Goal: Contribute content: Contribute content

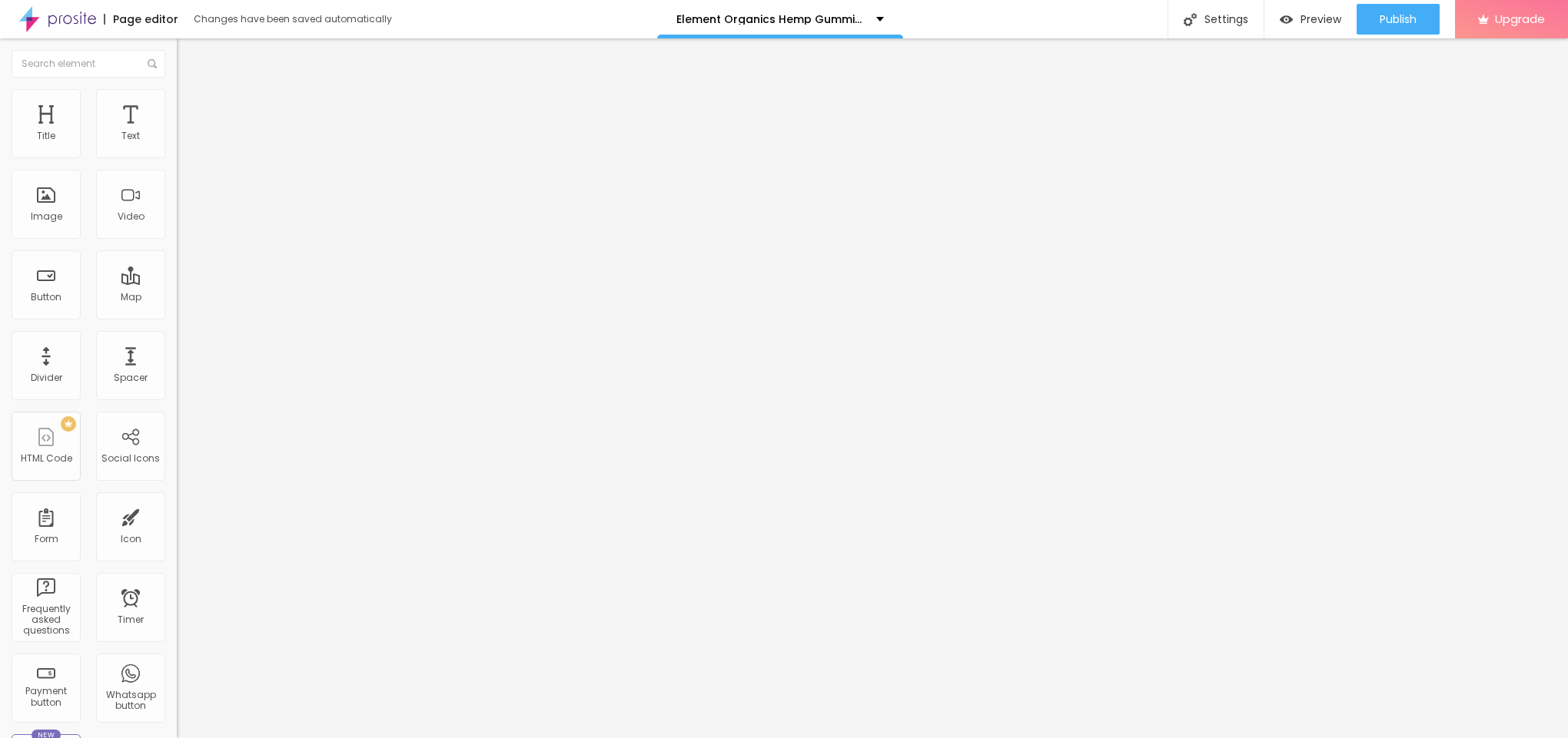
click at [177, 132] on span "Add image" at bounding box center [208, 125] width 63 height 13
click at [177, 92] on img at bounding box center [184, 96] width 14 height 14
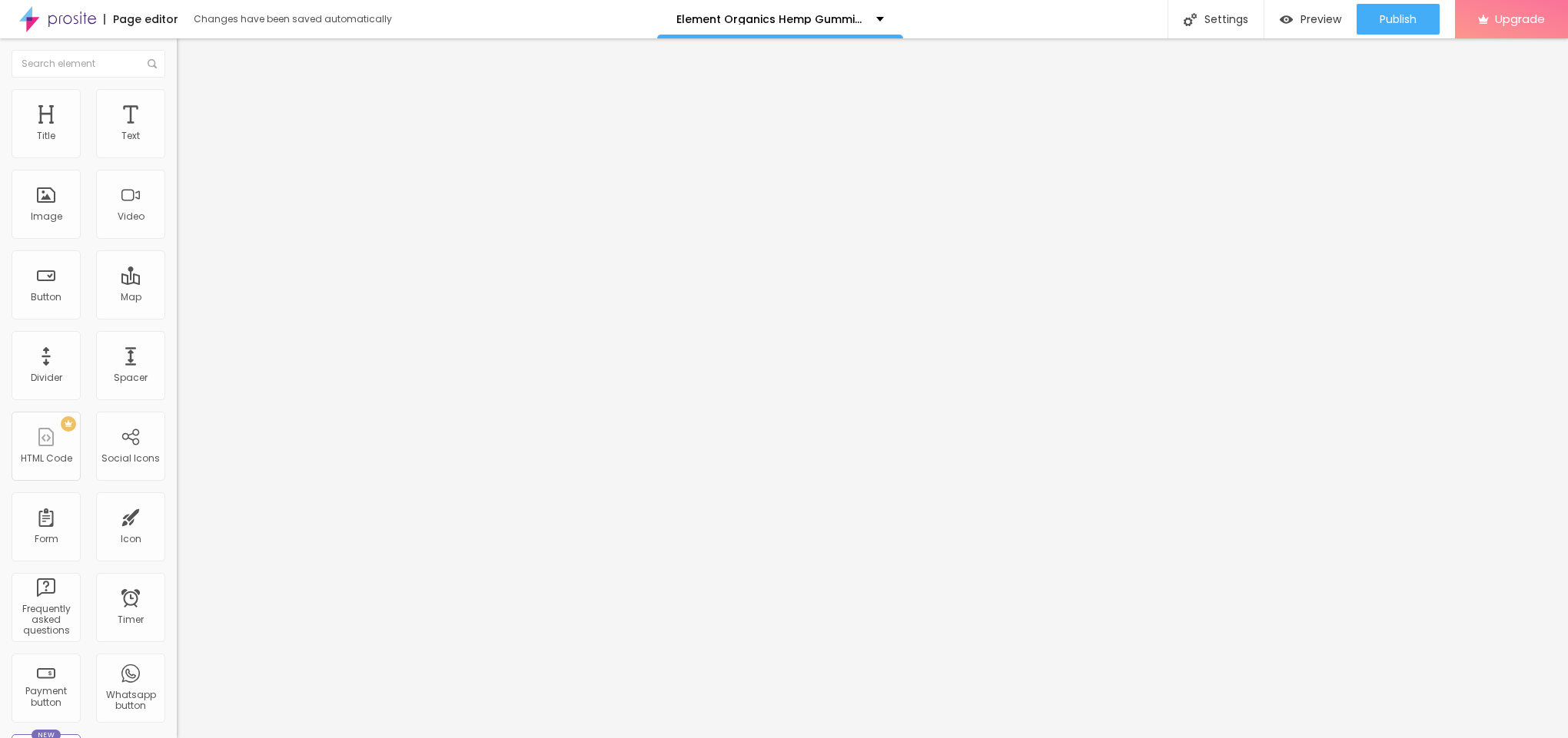
type input "95"
type input "90"
type input "85"
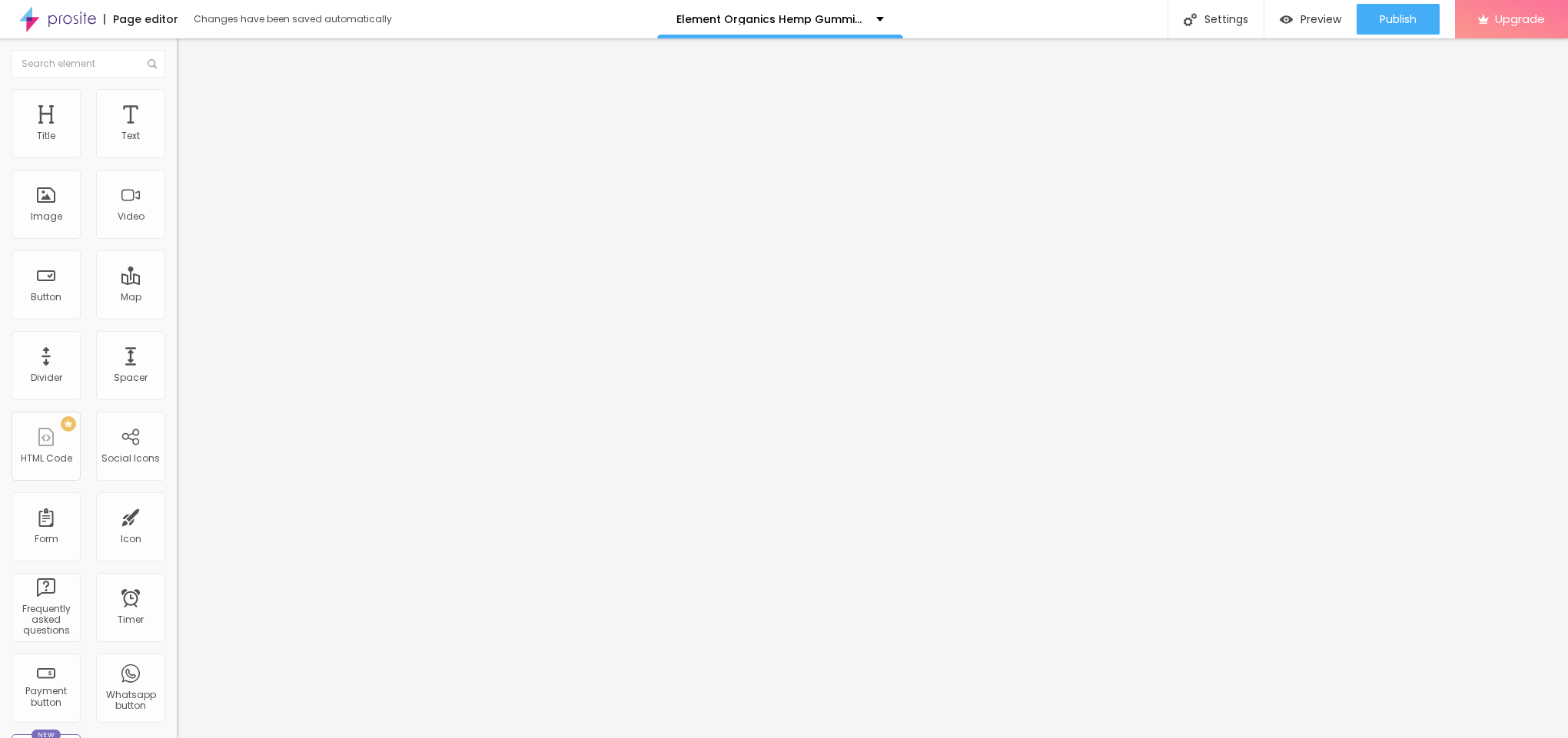
type input "85"
type input "75"
type input "70"
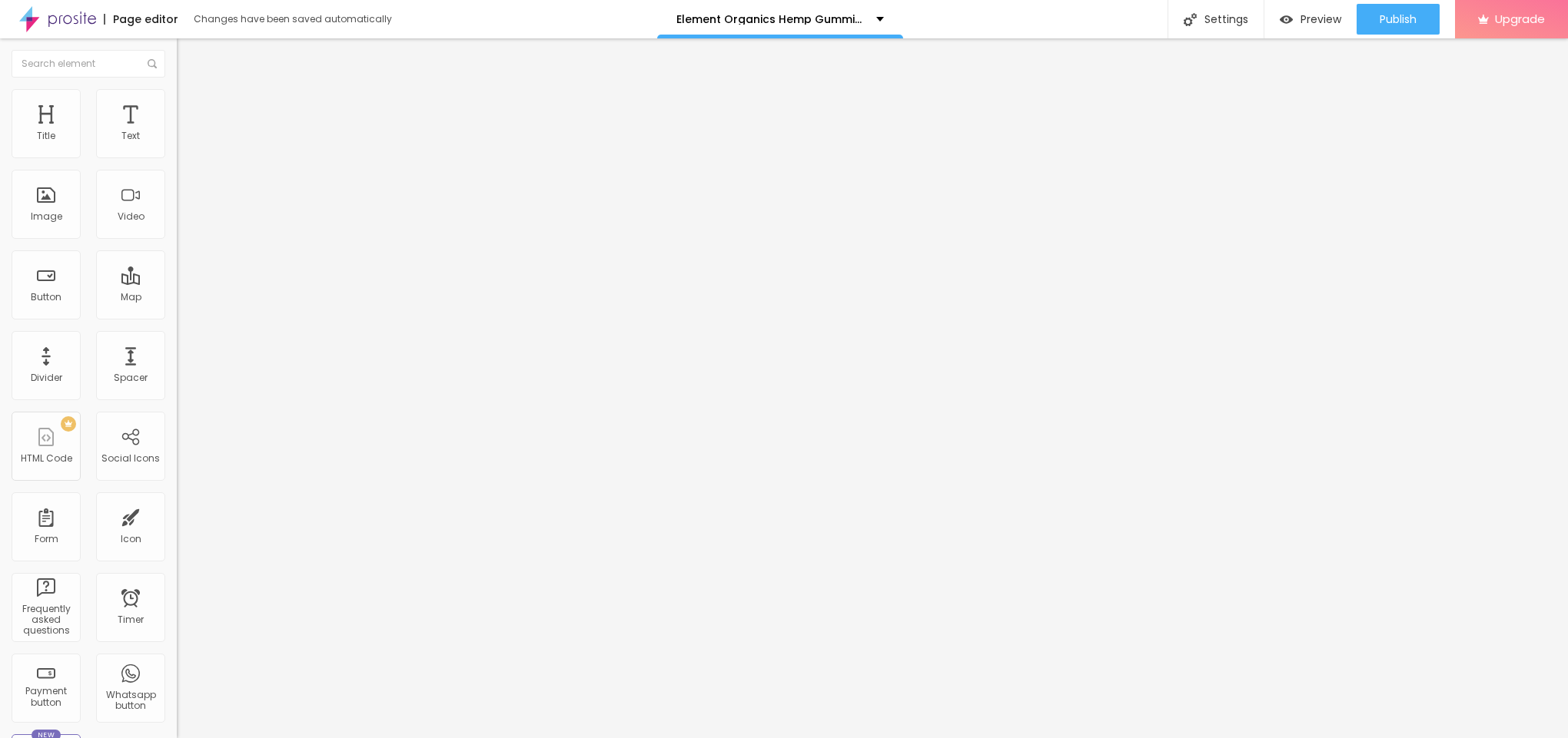
type input "65"
type input "60"
type input "55"
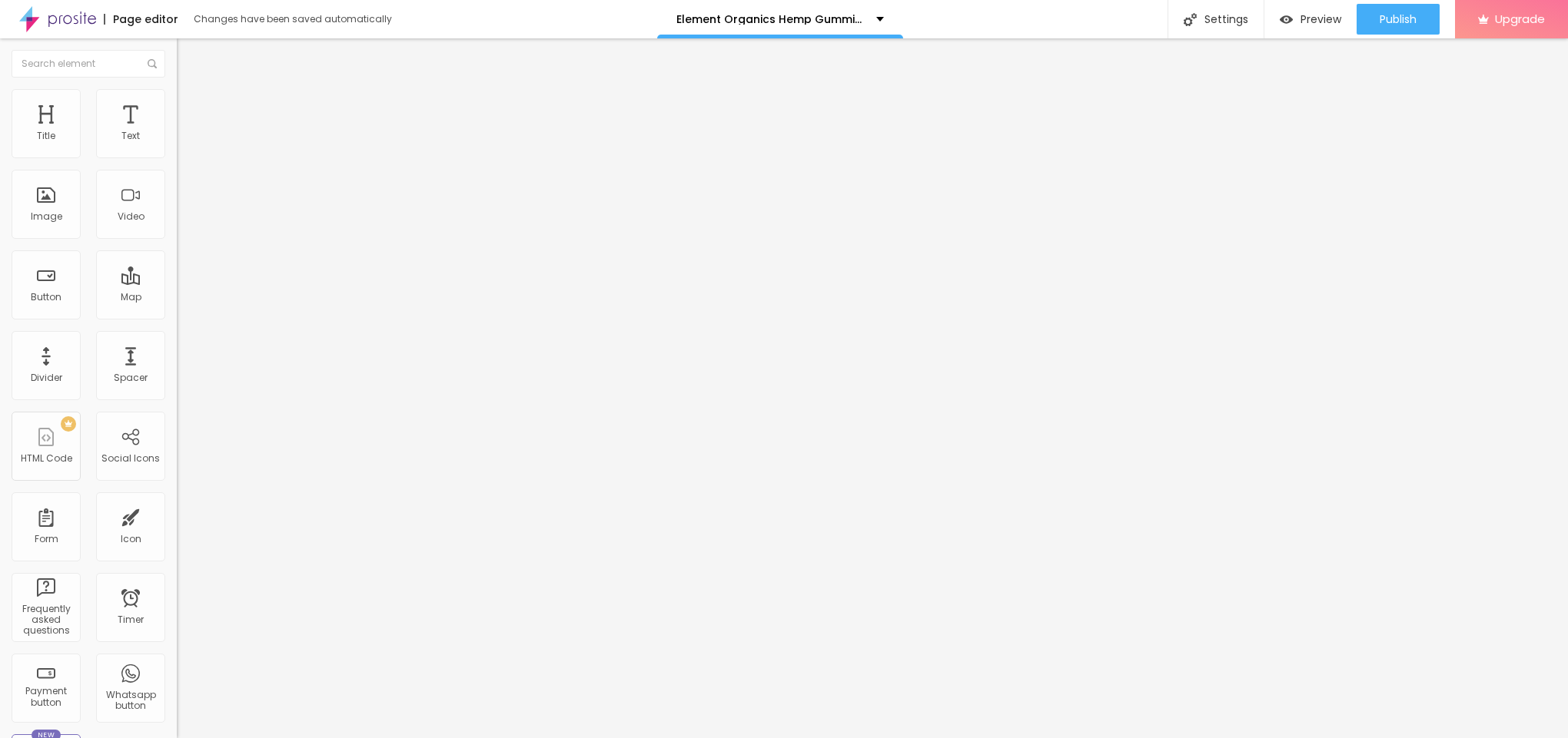
type input "55"
type input "50"
type input "45"
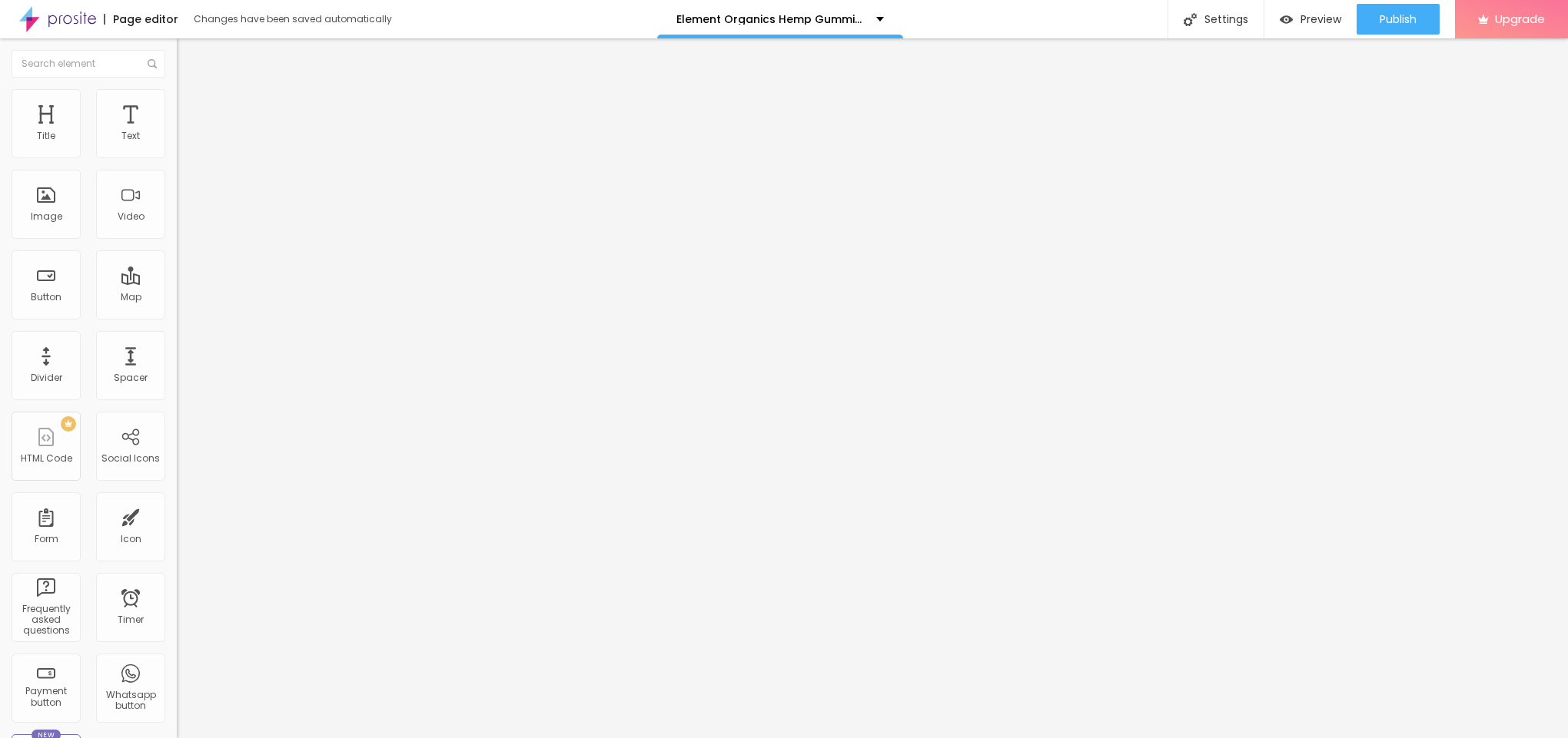
type input "40"
type input "35"
type input "30"
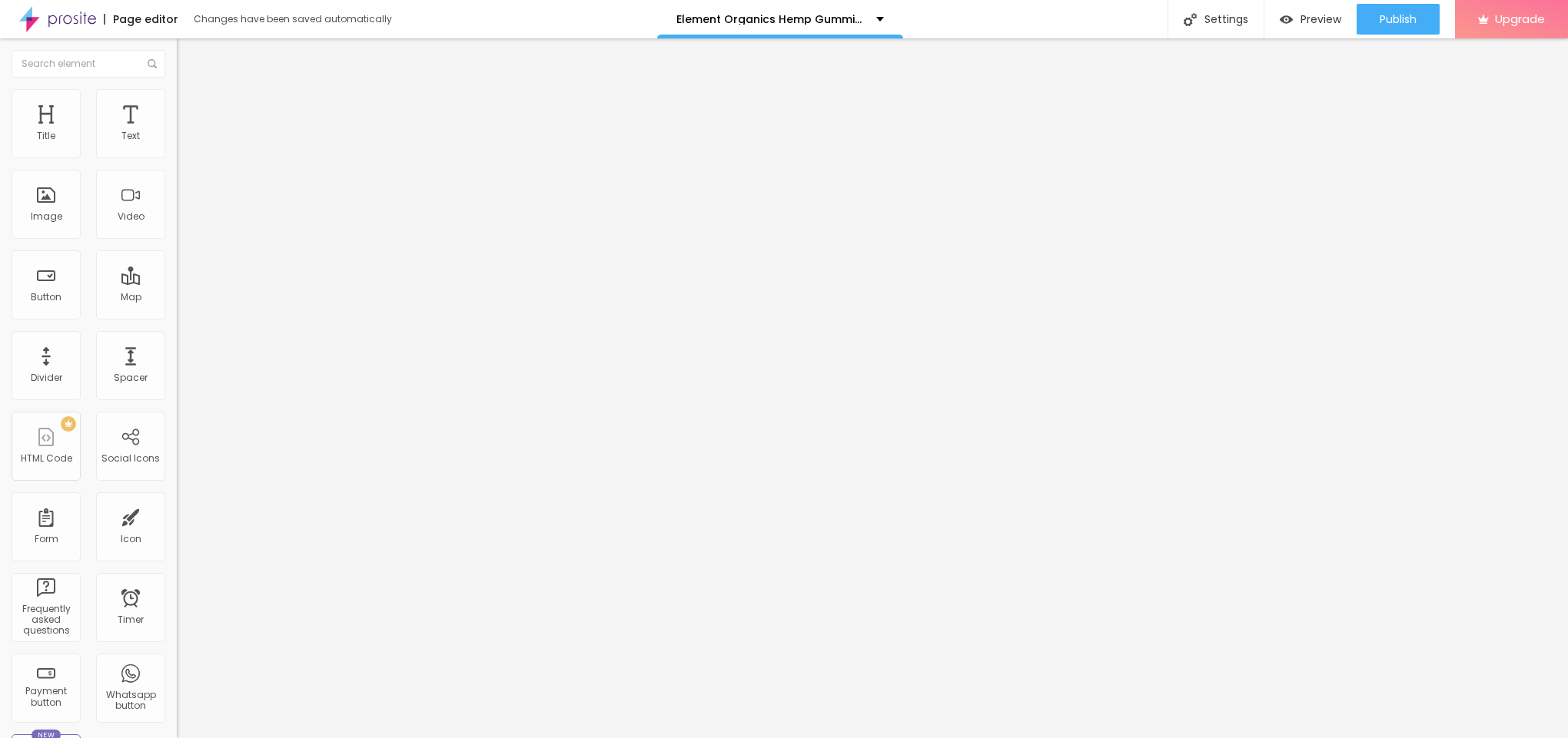
drag, startPoint x: 159, startPoint y: 172, endPoint x: 51, endPoint y: 176, distance: 108.1
type input "30"
click at [177, 158] on input "range" at bounding box center [226, 151] width 99 height 12
click at [190, 91] on span "Content" at bounding box center [209, 84] width 37 height 13
click at [177, 155] on input "text" at bounding box center [268, 148] width 185 height 16
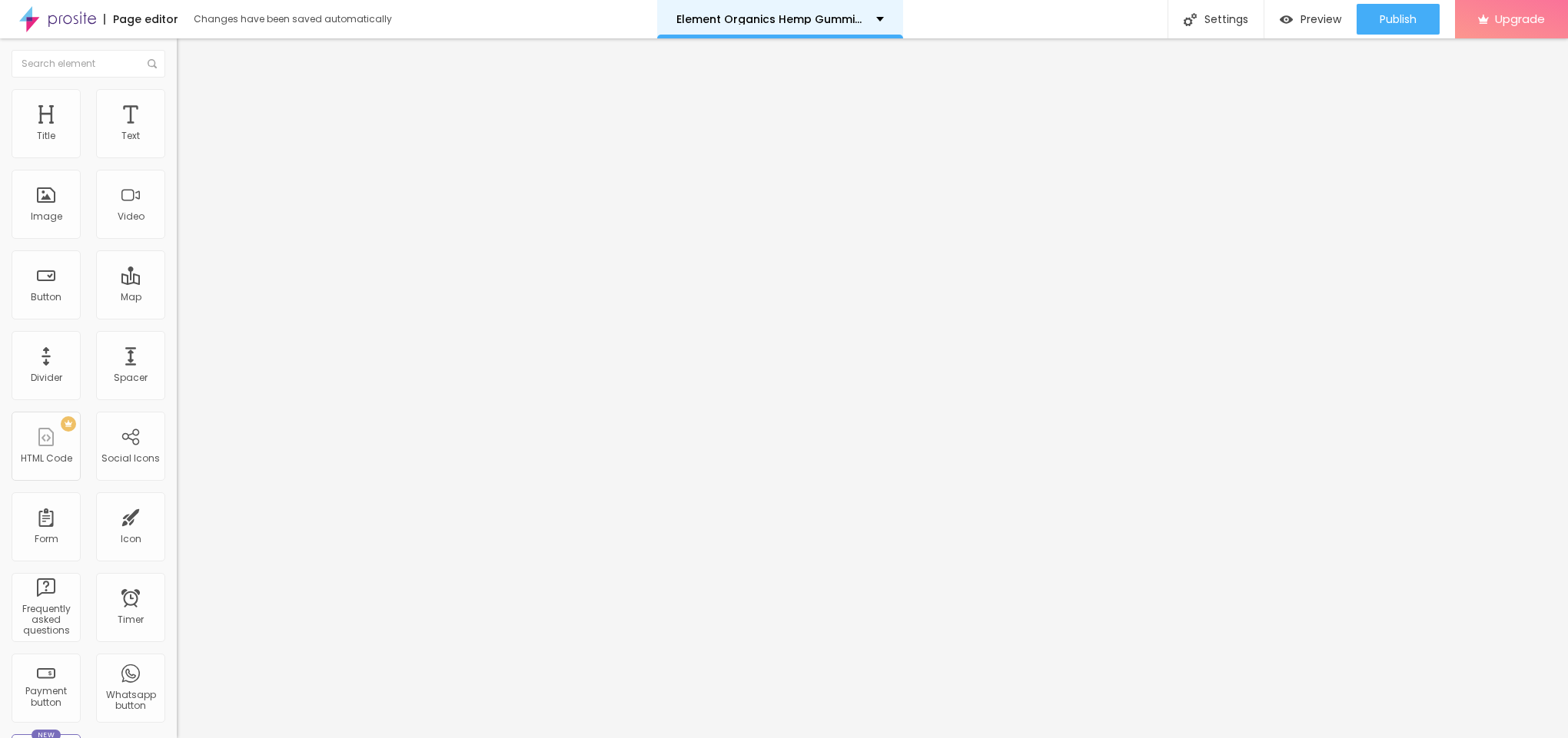
paste input "Element Organics Hemp Gummies [GEOGRAPHIC_DATA]"
type input "Element Organics Hemp Gummies [GEOGRAPHIC_DATA]"
click at [177, 351] on div "Change image Image description (Alt) Element Organics Hemp Gummies Australia Al…" at bounding box center [264, 235] width 177 height 231
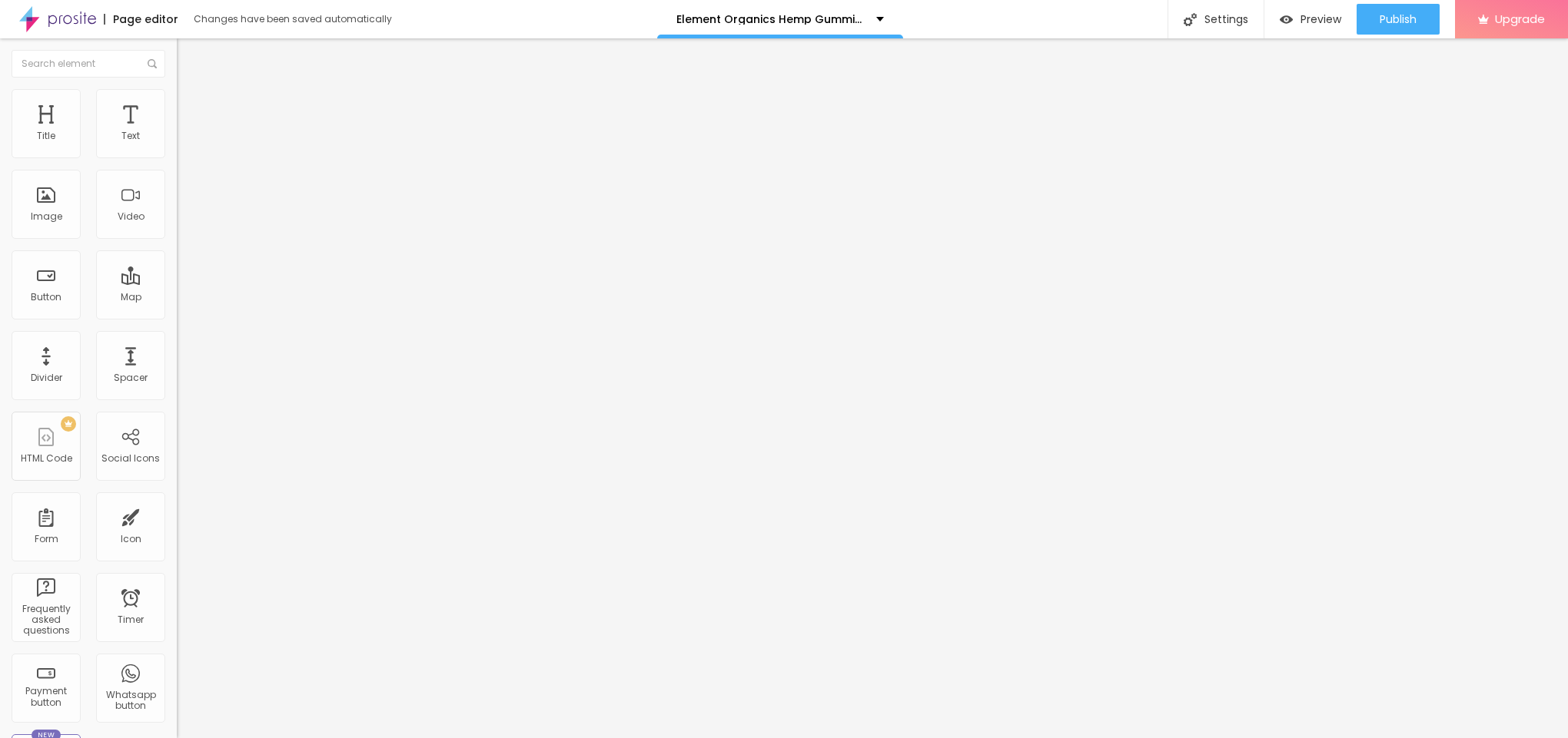
click at [177, 155] on input "Element Organics Hemp Gummies [GEOGRAPHIC_DATA]" at bounding box center [268, 148] width 185 height 16
type input "Element Organics Hemp Gummies [GEOGRAPHIC_DATA]"
click at [177, 155] on input "Element Organics Hemp Gummies [GEOGRAPHIC_DATA]" at bounding box center [268, 148] width 185 height 16
drag, startPoint x: 58, startPoint y: 407, endPoint x: 62, endPoint y: 415, distance: 8.9
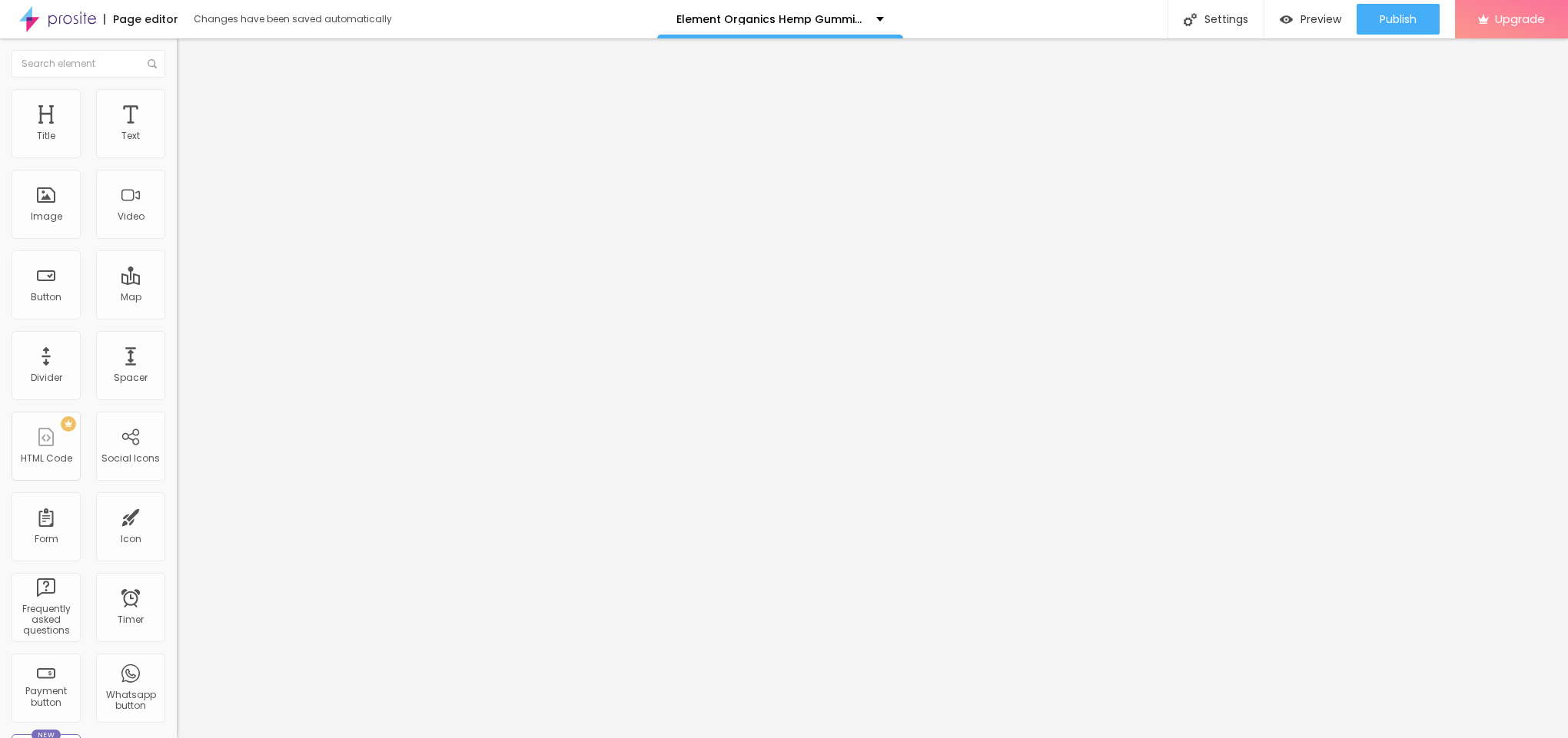
click at [177, 315] on input "text" at bounding box center [268, 308] width 185 height 16
paste input "[URL][DOMAIN_NAME]"
type input "[URL][DOMAIN_NAME]"
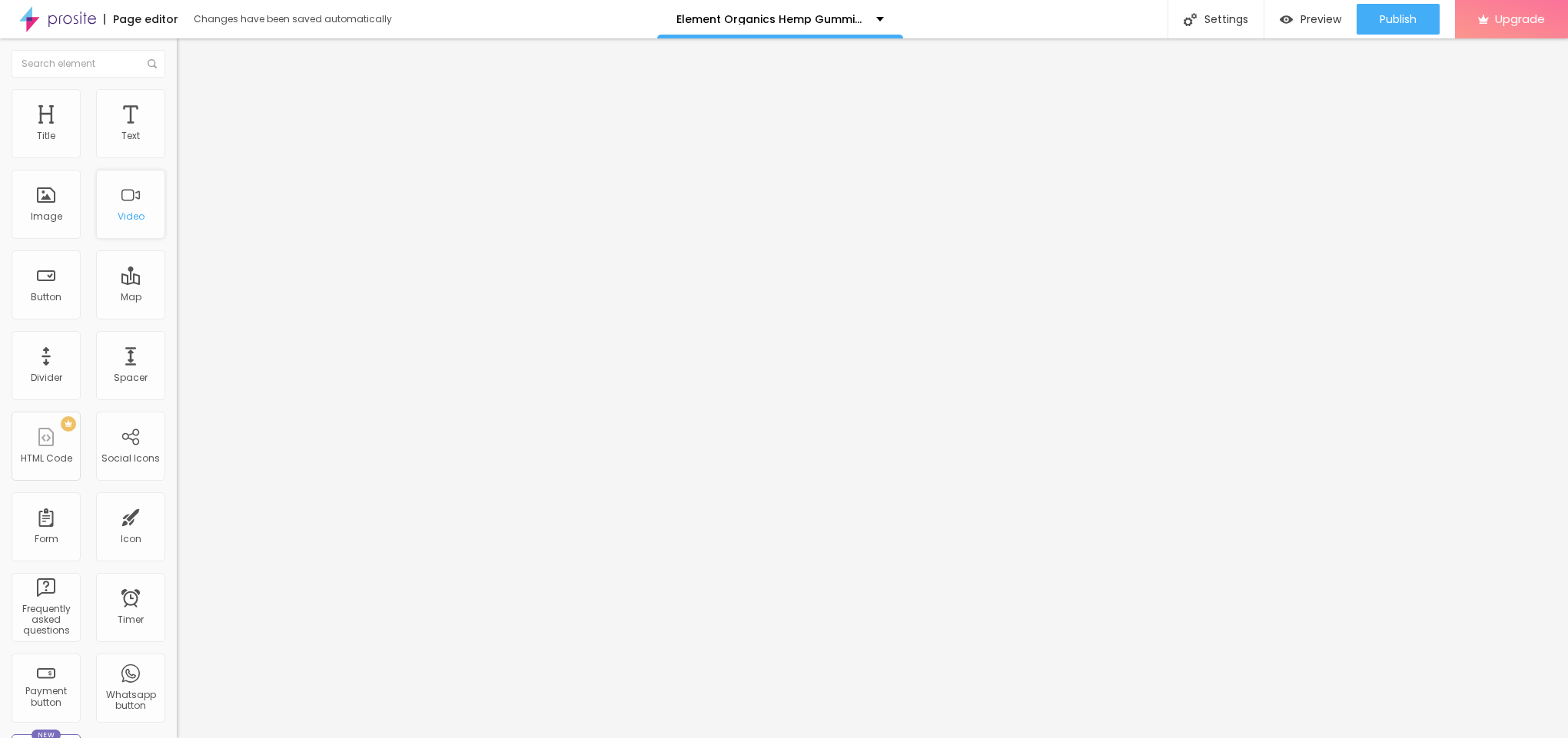
click at [96, 239] on div "Video" at bounding box center [130, 204] width 69 height 69
drag, startPoint x: 76, startPoint y: 307, endPoint x: 112, endPoint y: 321, distance: 38.6
click at [177, 318] on div "Text Click me Align Size Default Small Default Big Link URL https:// Open in ne…" at bounding box center [264, 231] width 177 height 224
paste input "[URL][DOMAIN_NAME]"
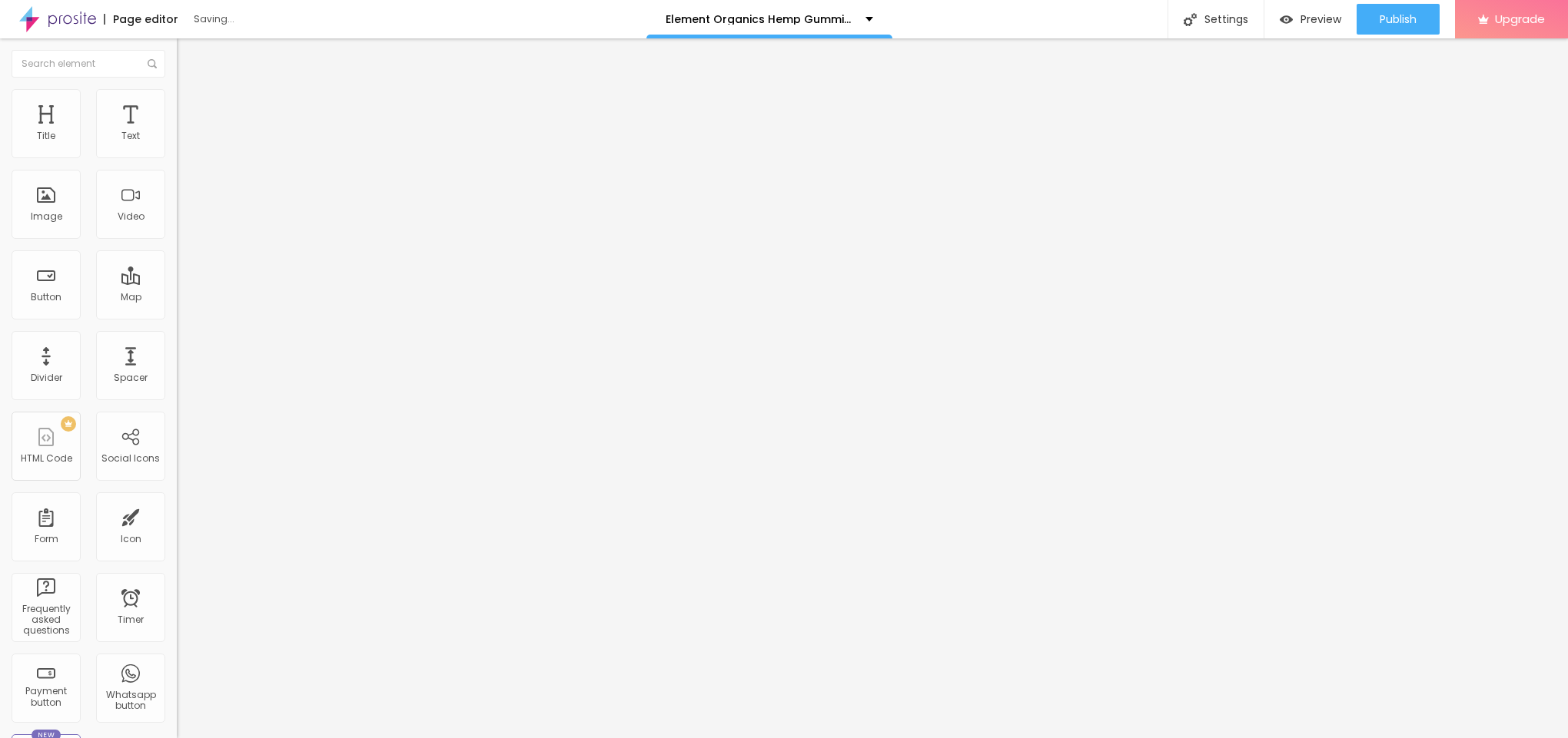
type input "[URL][DOMAIN_NAME]"
drag, startPoint x: 56, startPoint y: 169, endPoint x: 0, endPoint y: 217, distance: 73.8
click at [177, 217] on div "Text Click me Align Size Default Small Default Big Link URL [URL][DOMAIN_NAME] …" at bounding box center [264, 231] width 177 height 224
paste input "😍👇SHOP NOW😍👇"
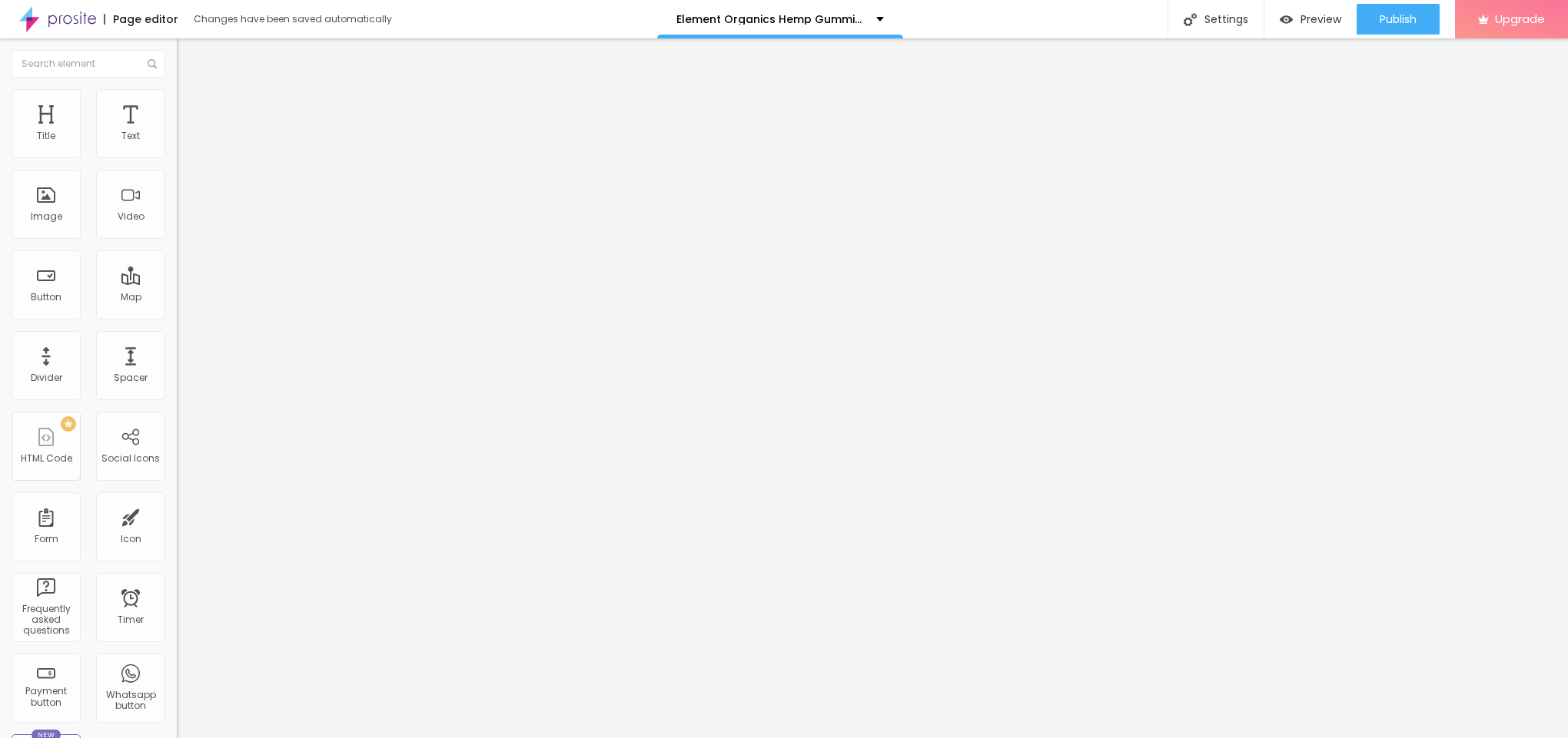
type input "😍👇SHOP NOW😍👇"
click at [183, 223] on icon "button" at bounding box center [187, 217] width 9 height 9
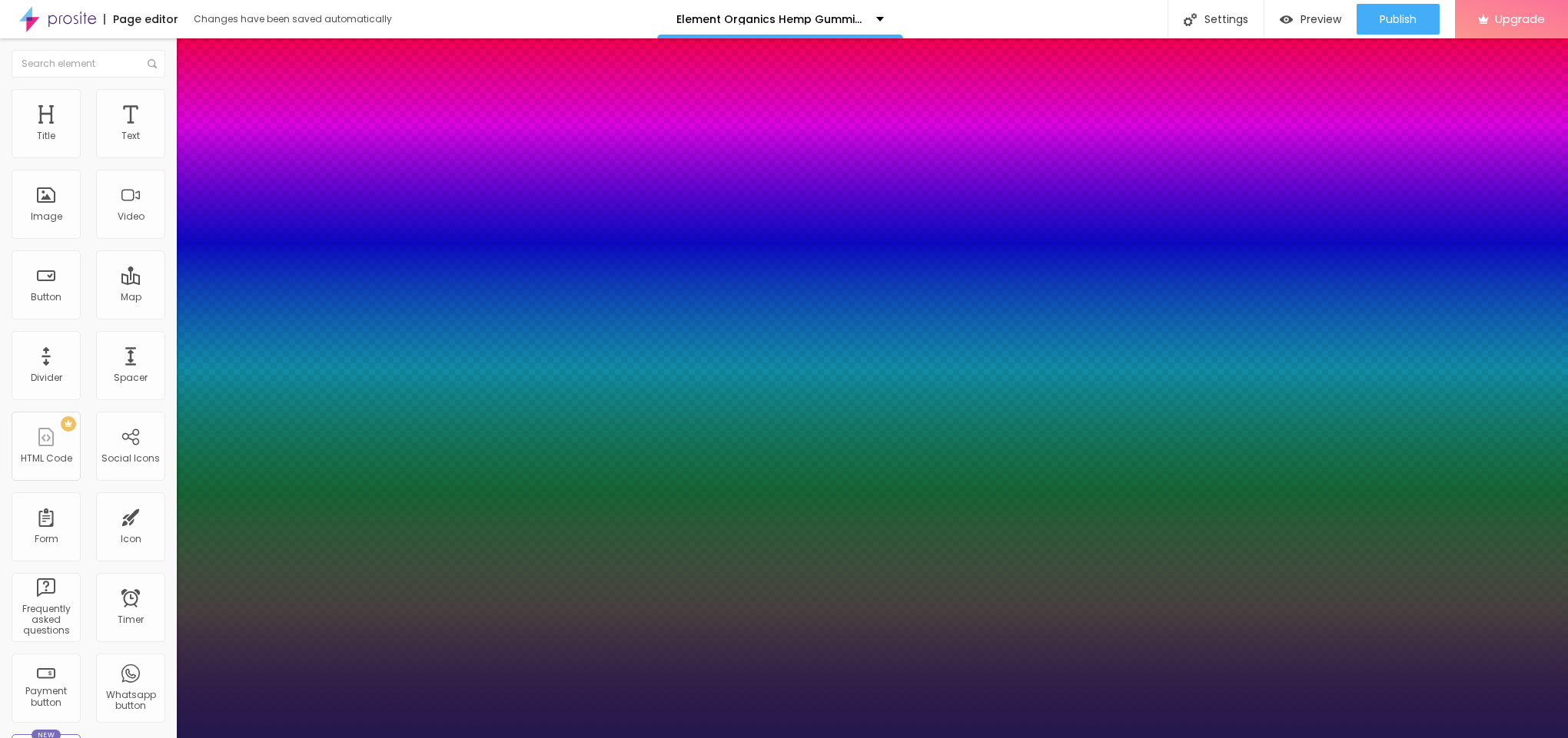
type input "1"
type input "21"
type input "1"
type input "24"
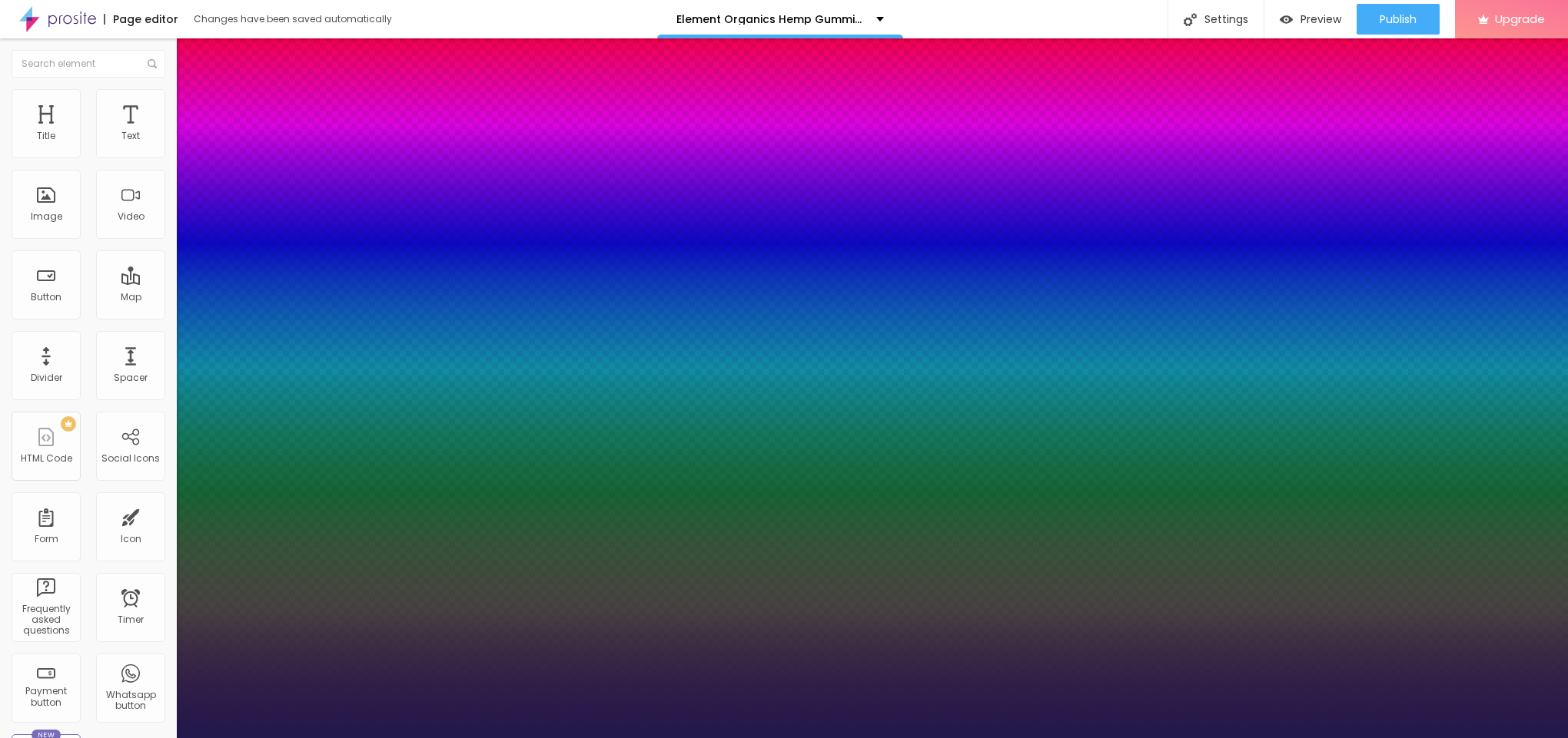
type input "24"
type input "1"
type input "27"
type input "1"
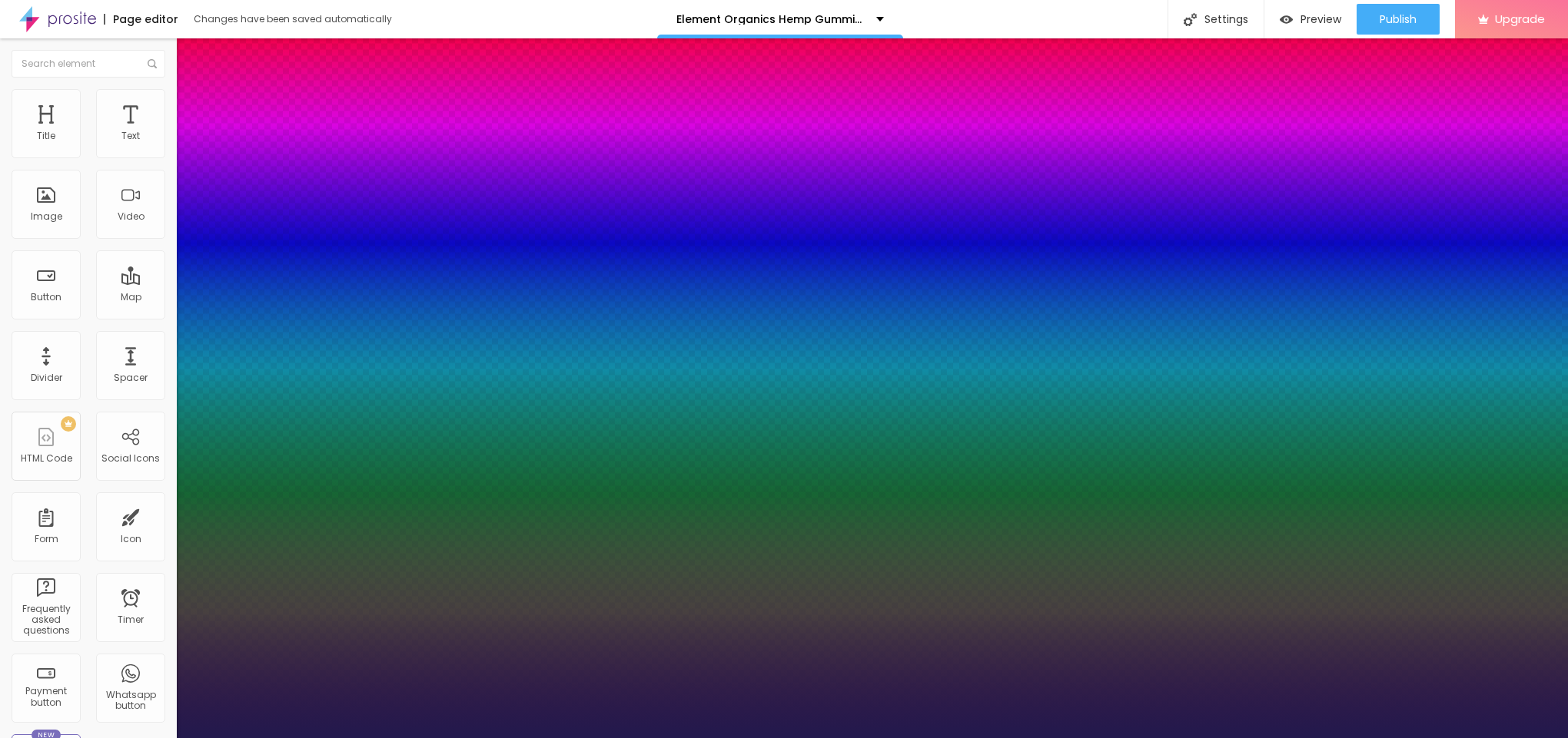
type input "29"
type input "1"
type input "30"
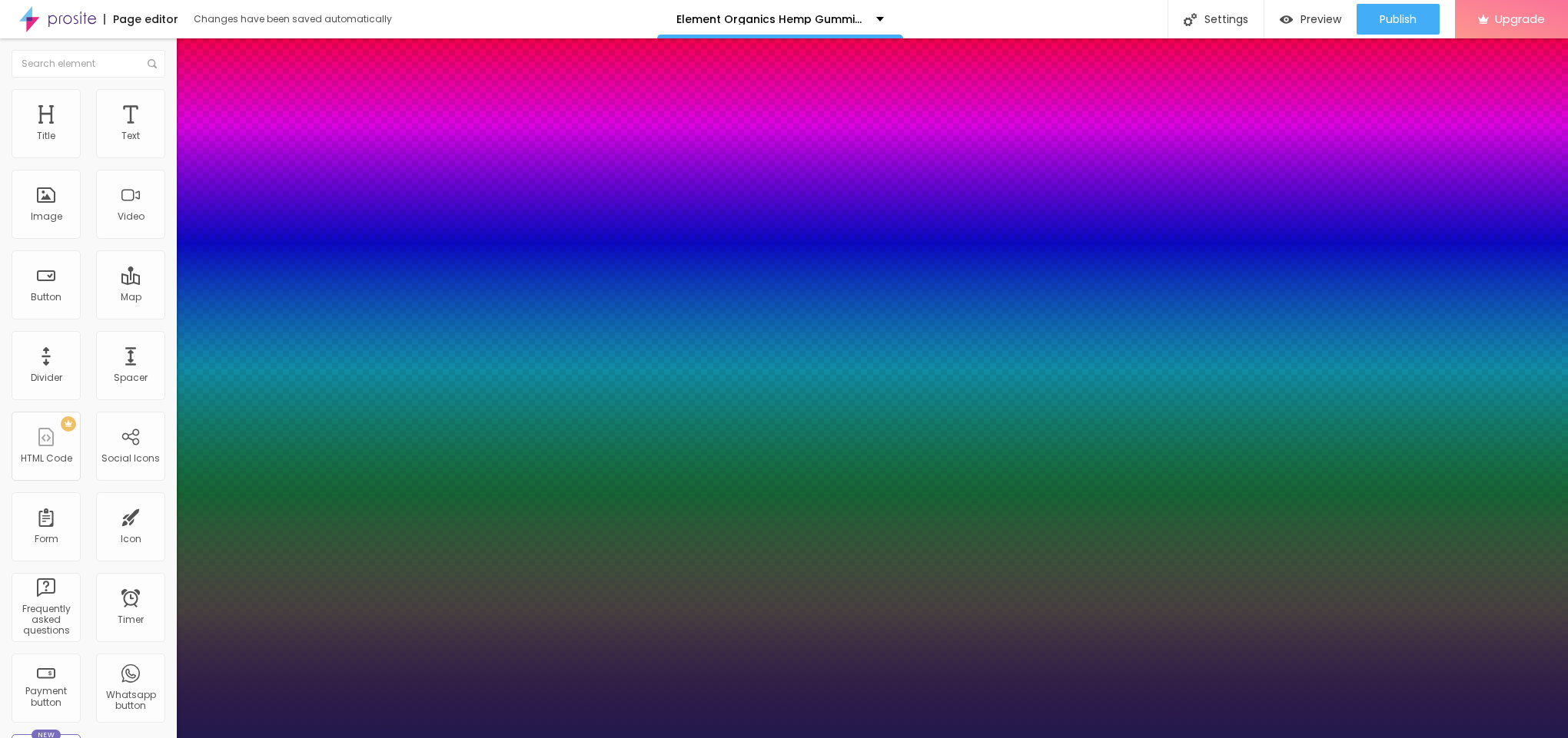
type input "1"
type input "31"
type input "1"
type input "32"
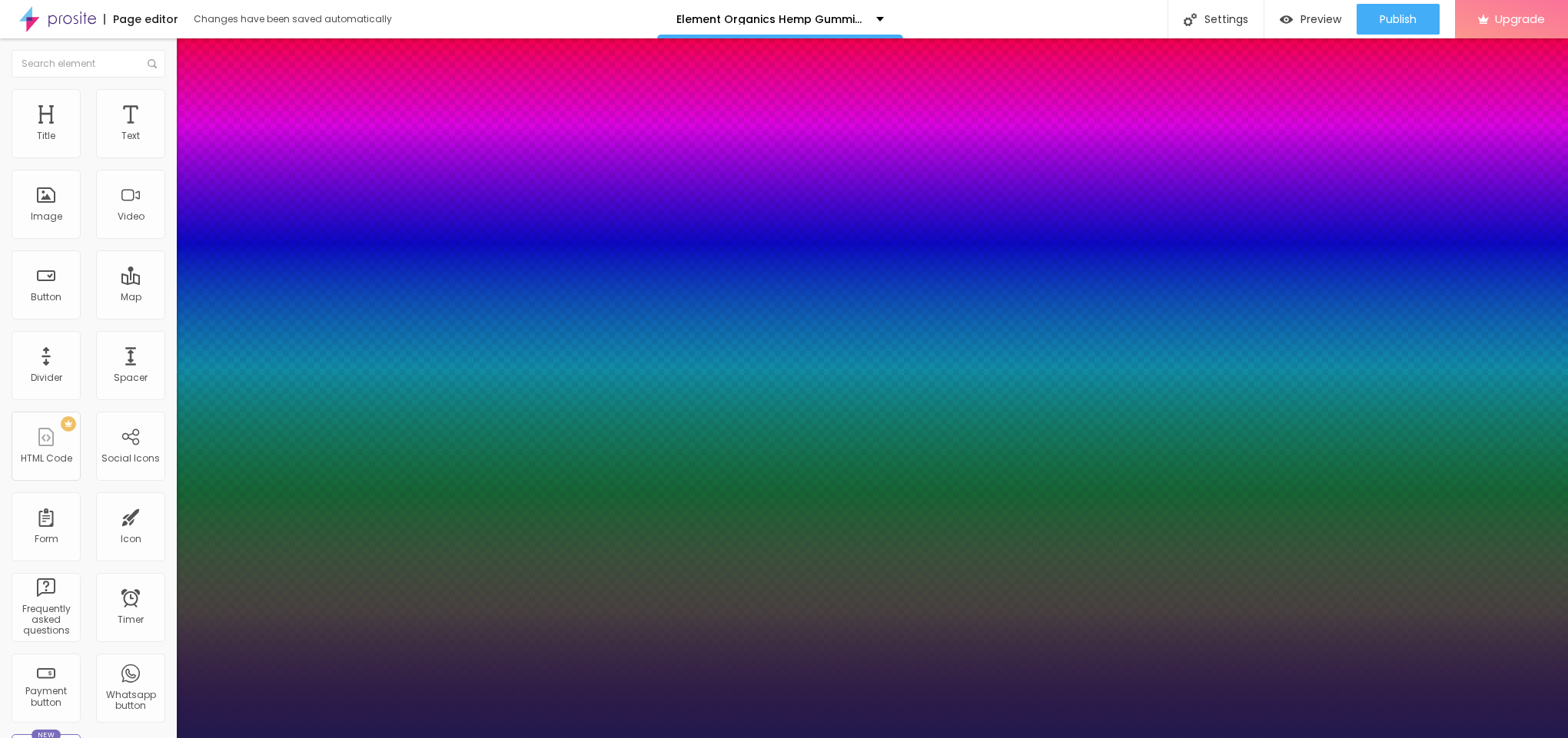
type input "32"
type input "1"
type input "36"
type input "1"
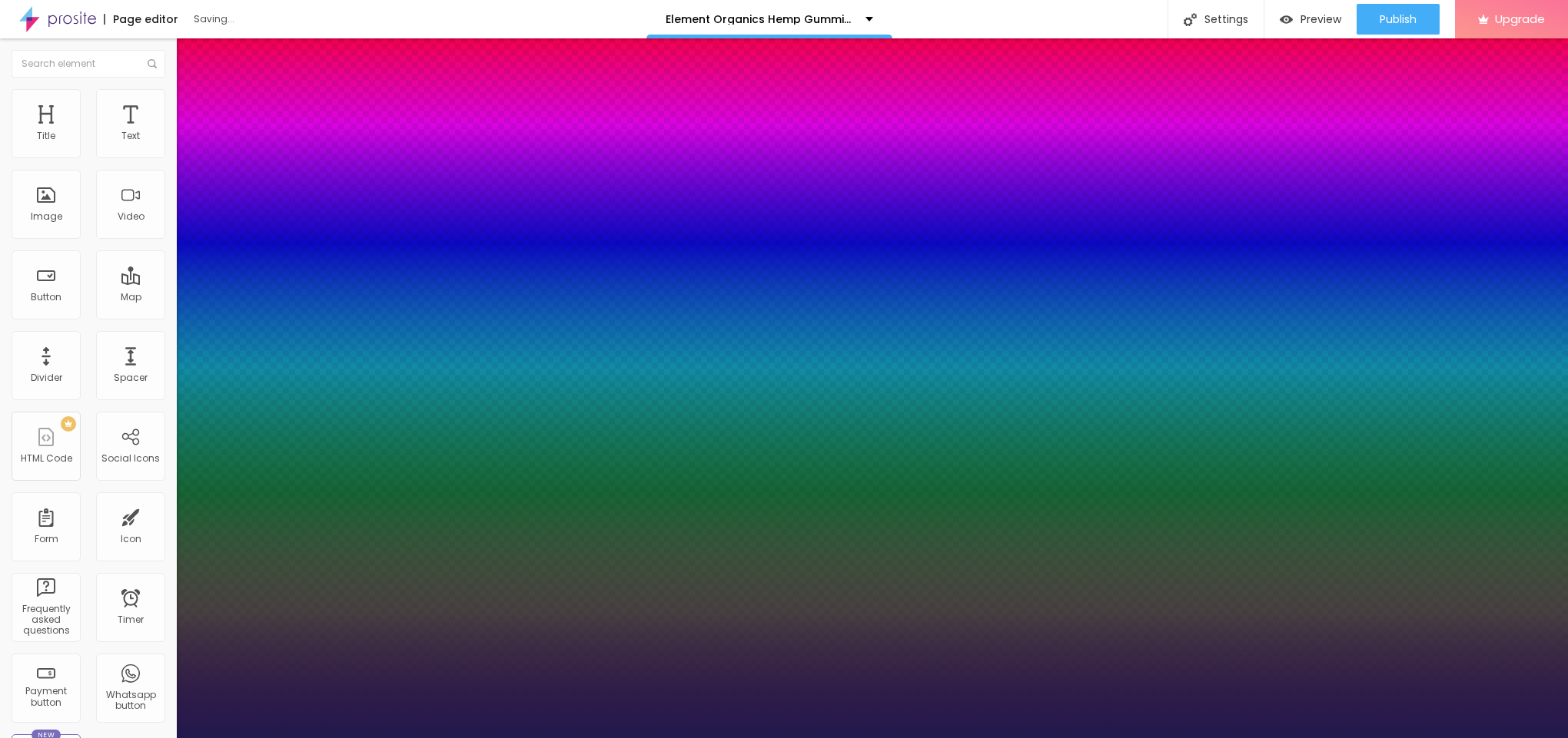
drag, startPoint x: 207, startPoint y: 429, endPoint x: 231, endPoint y: 427, distance: 24.1
type input "36"
type input "1"
click at [605, 491] on div at bounding box center [784, 738] width 1568 height 0
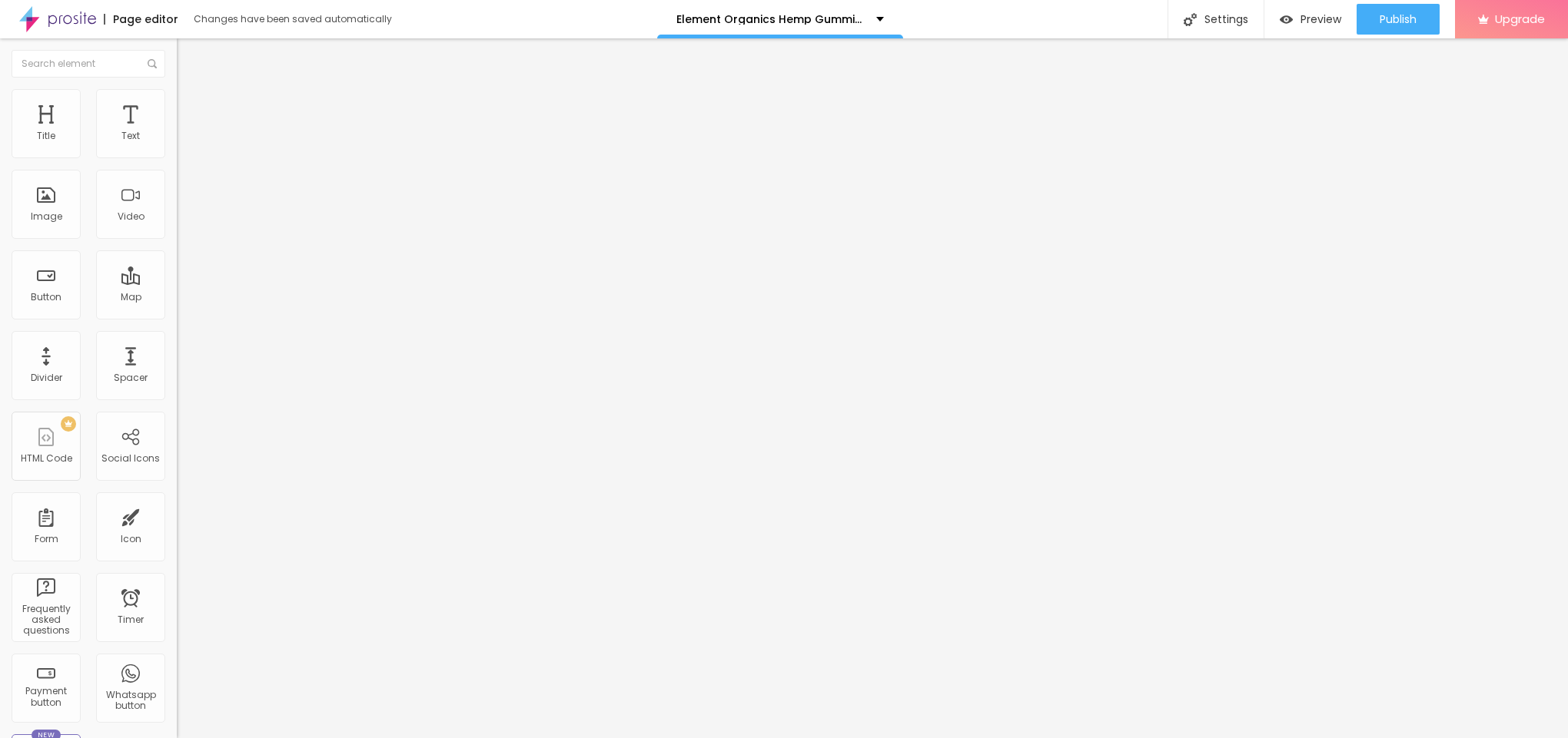
click at [183, 143] on icon "button" at bounding box center [187, 137] width 9 height 9
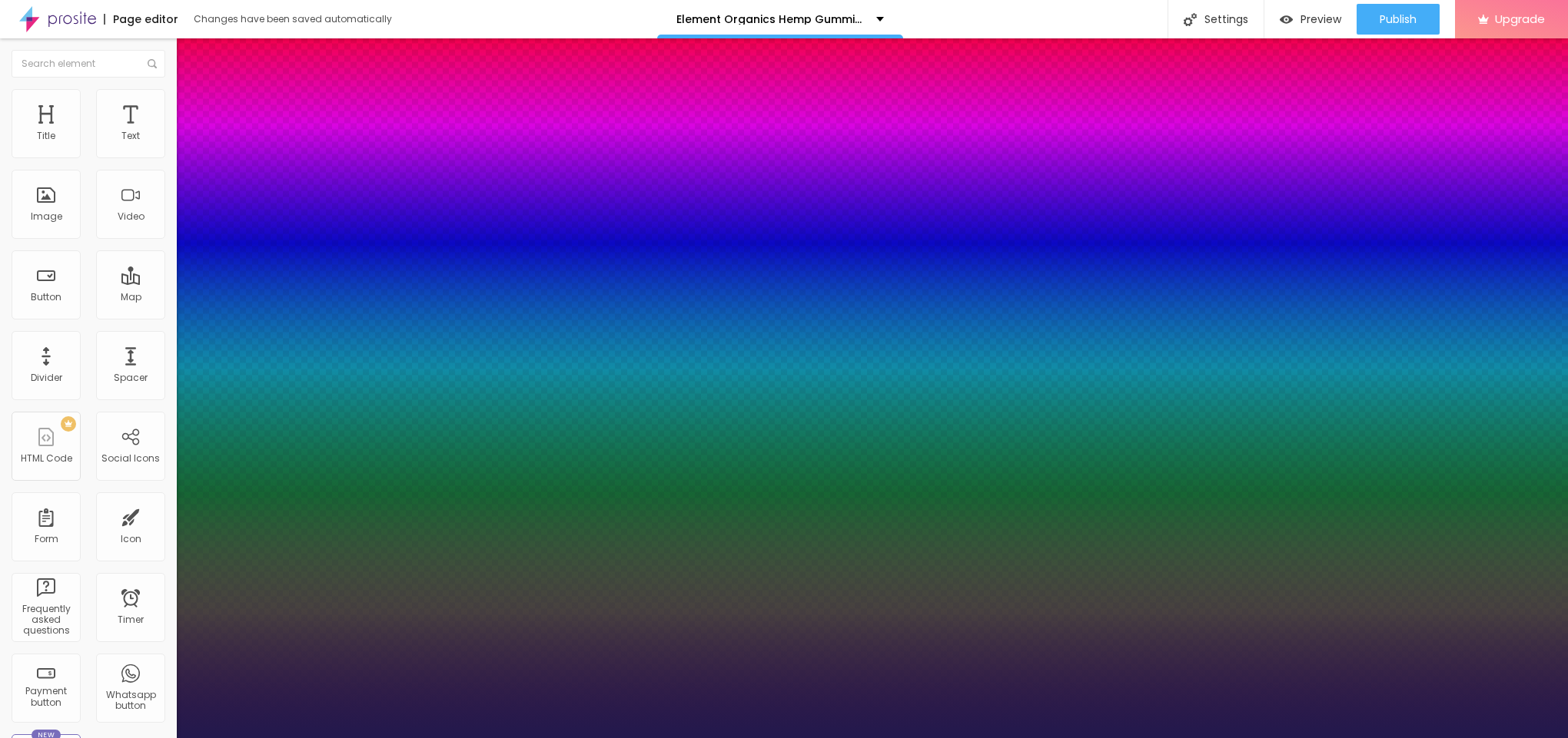
type input "18"
type input "1"
type input "19"
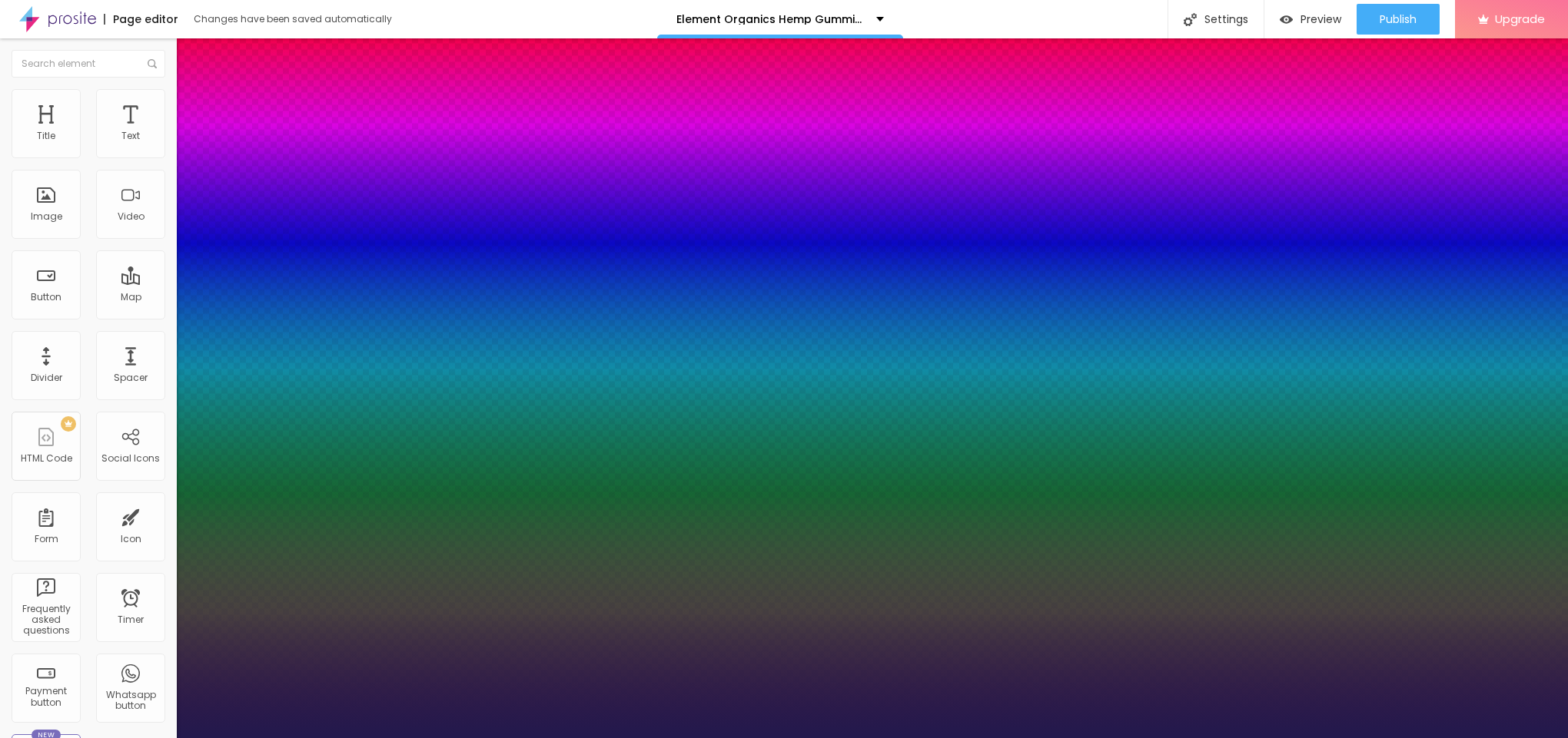
type input "1"
type input "23"
type input "1"
type input "23"
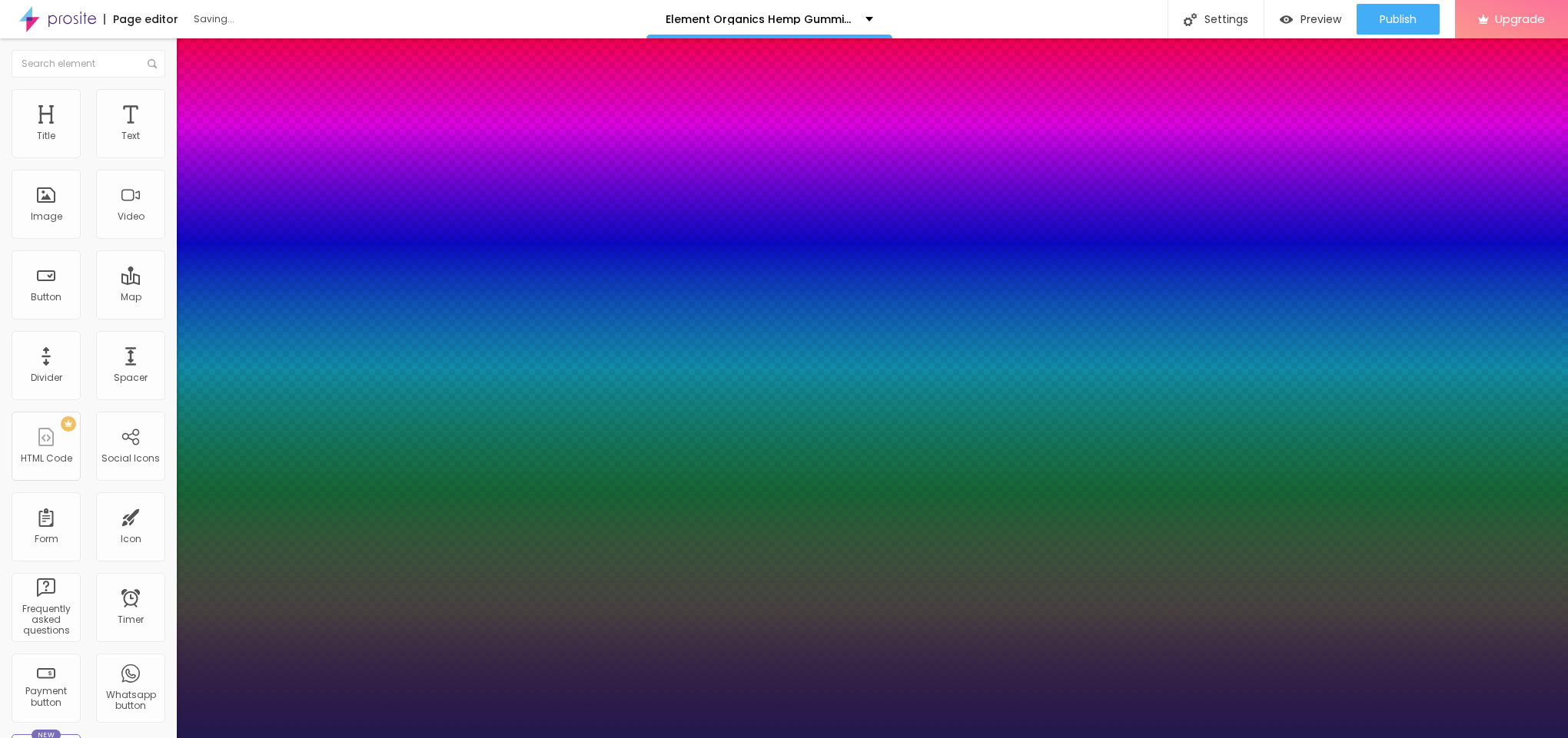
type input "1"
click at [756, 491] on div at bounding box center [784, 738] width 1568 height 0
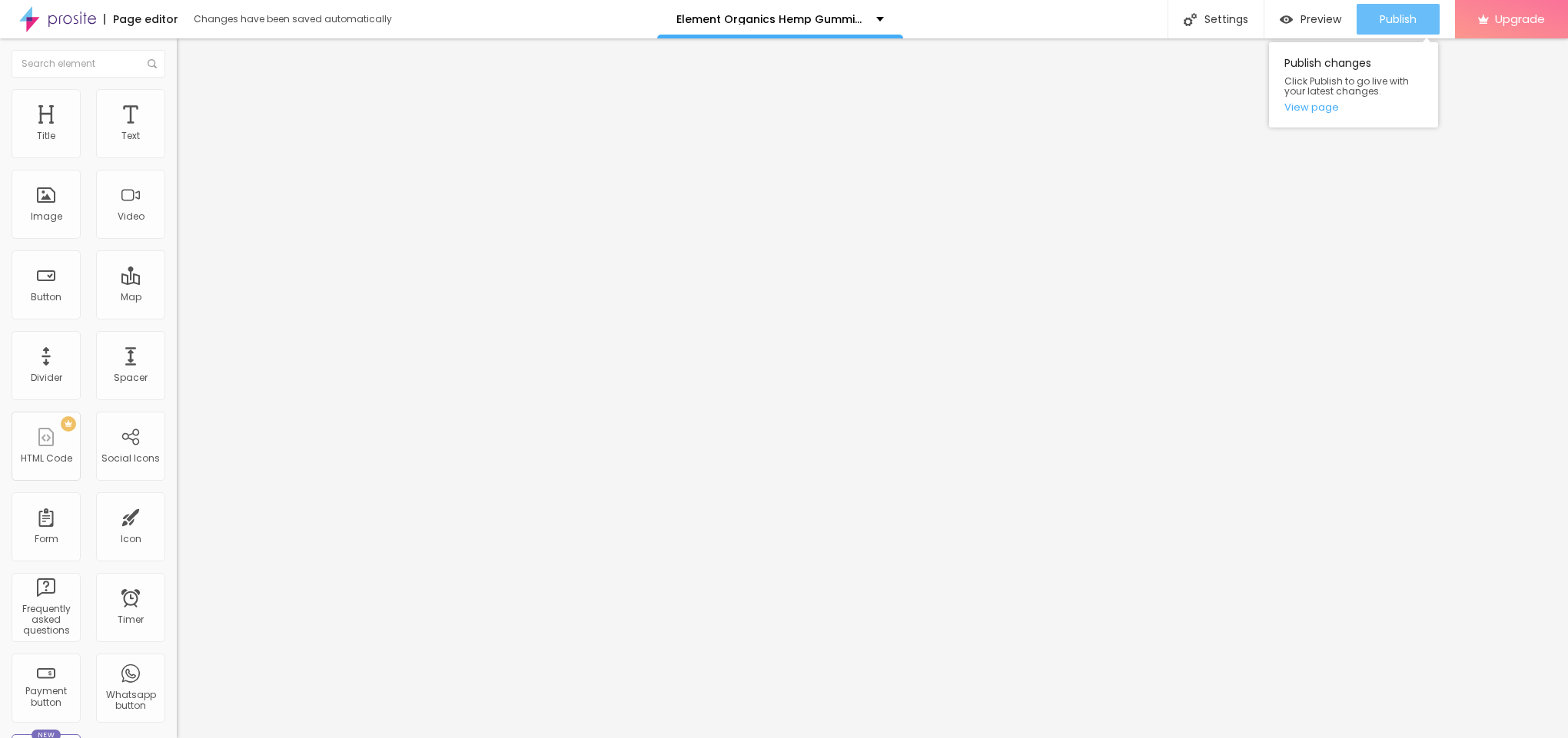
click at [1044, 28] on button "Publish" at bounding box center [1397, 19] width 83 height 31
click at [1044, 112] on link "View page" at bounding box center [1353, 108] width 138 height 10
